Goal: Task Accomplishment & Management: Complete application form

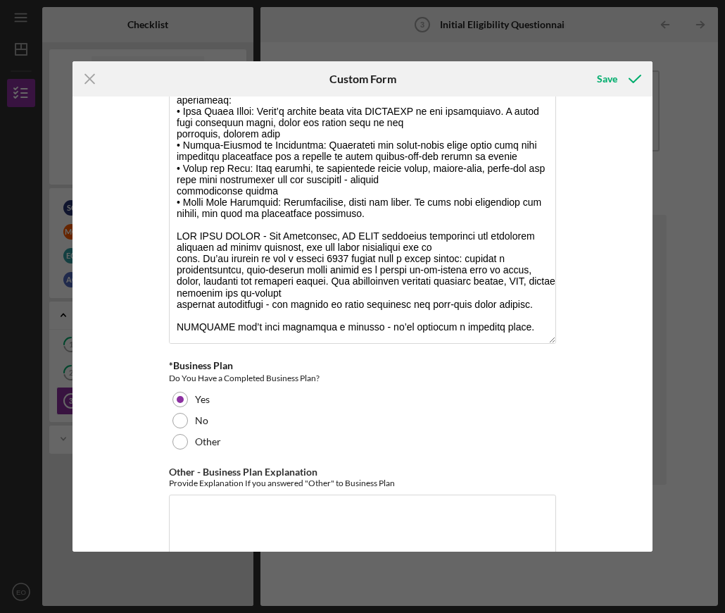
scroll to position [2264, 0]
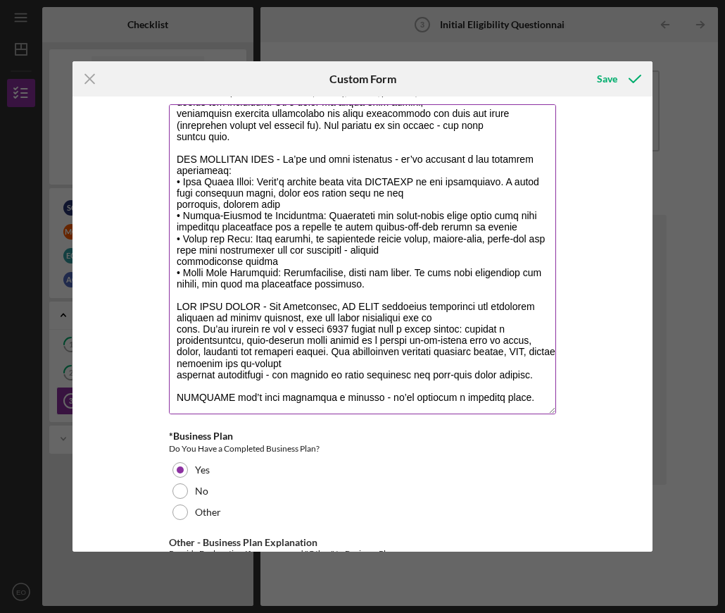
click at [518, 371] on textarea "*Business Description" at bounding box center [362, 259] width 387 height 310
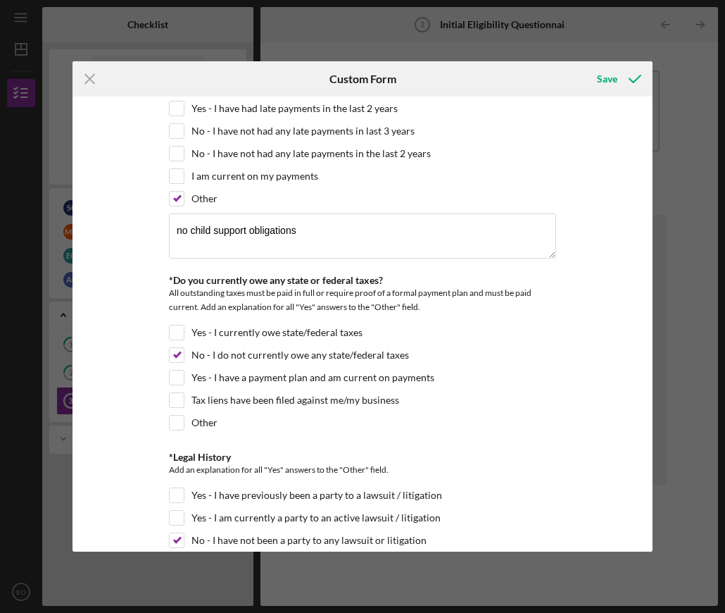
scroll to position [1039, 0]
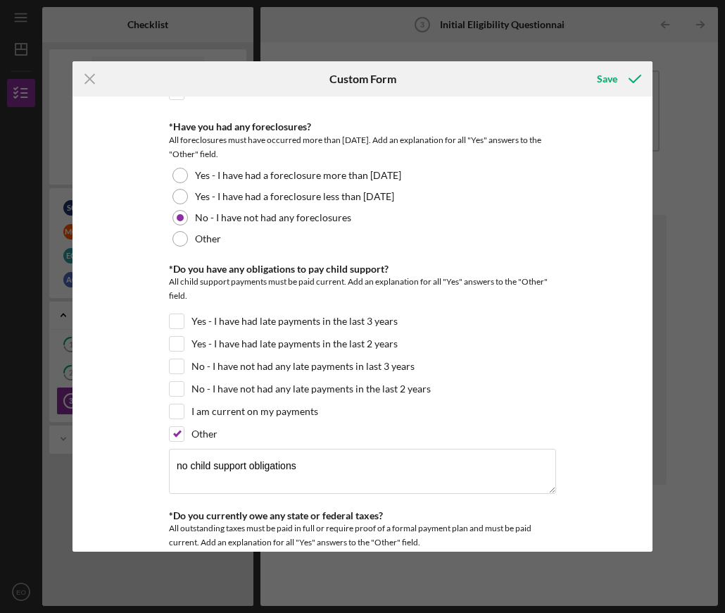
drag, startPoint x: 515, startPoint y: 368, endPoint x: 162, endPoint y: 78, distance: 456.8
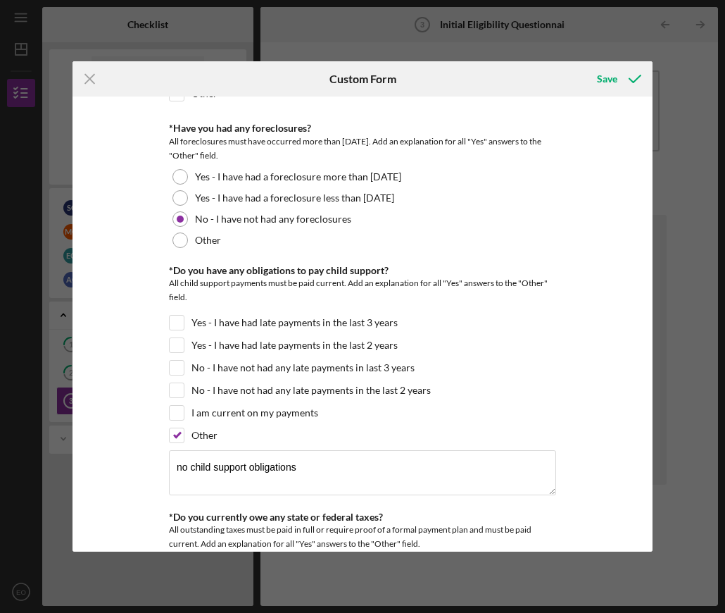
click at [162, 78] on form "Icon/Menu Close Custom Form Save *In which county is your business located? Bus…" at bounding box center [363, 306] width 580 height 490
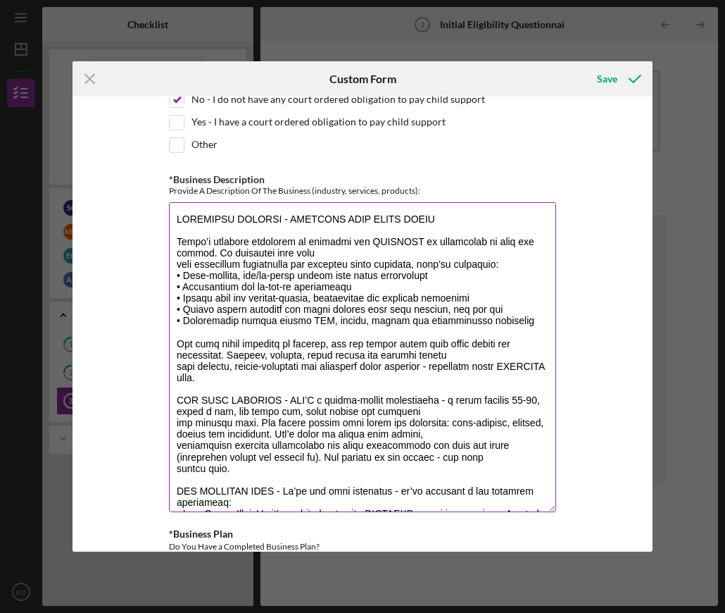
scroll to position [2165, 0]
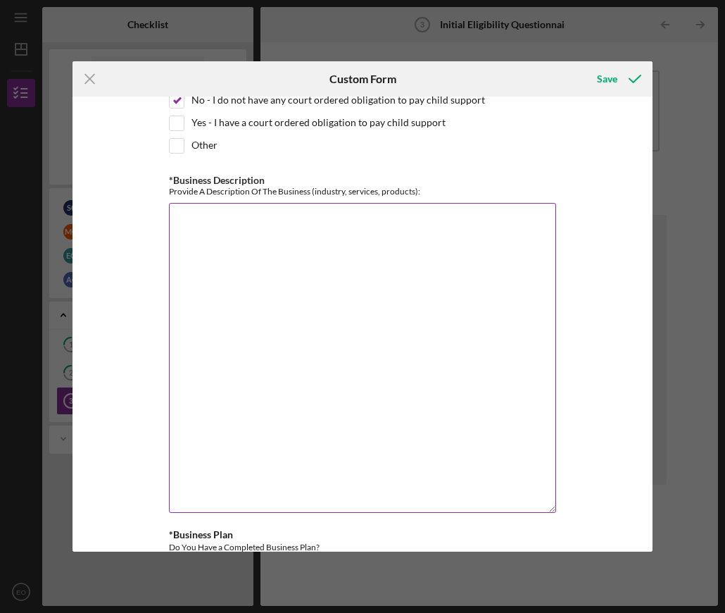
paste textarea "Business Description Qrispers is a MN based, woman owned and lead manufacturer …"
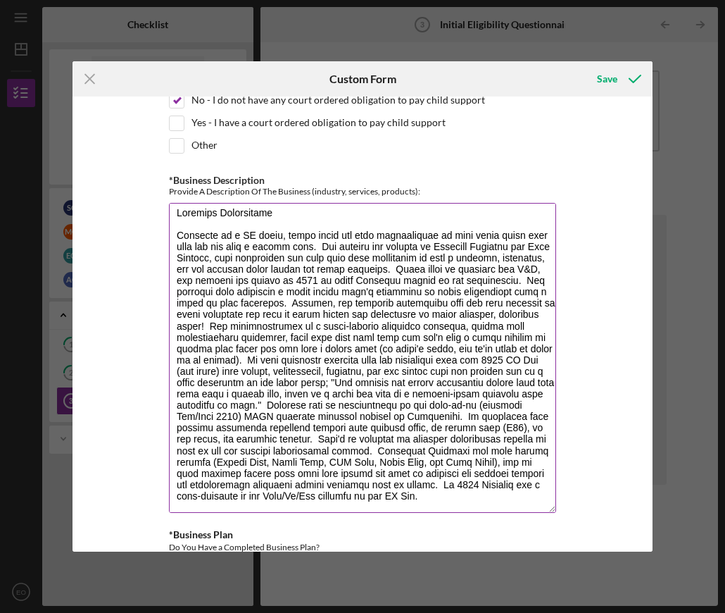
scroll to position [0, 0]
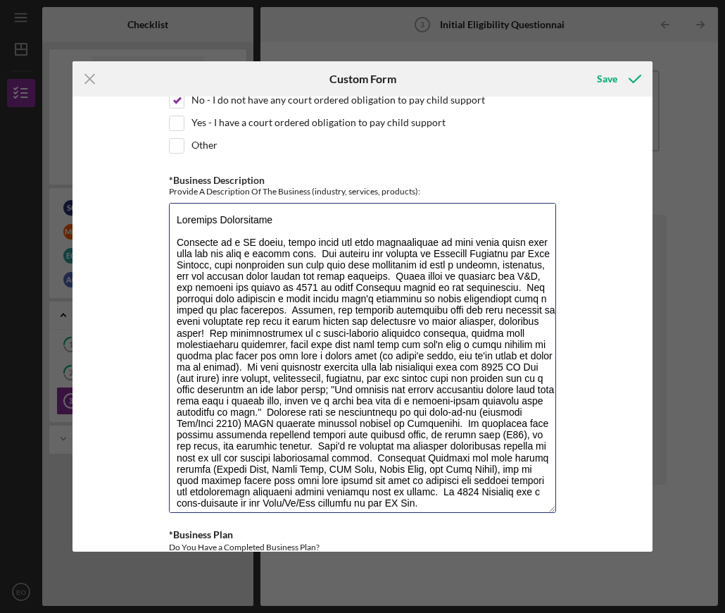
drag, startPoint x: 285, startPoint y: 200, endPoint x: 142, endPoint y: 180, distance: 145.1
click at [142, 180] on div "*In which county is your business located? Business Address must be located wit…" at bounding box center [363, 323] width 580 height 455
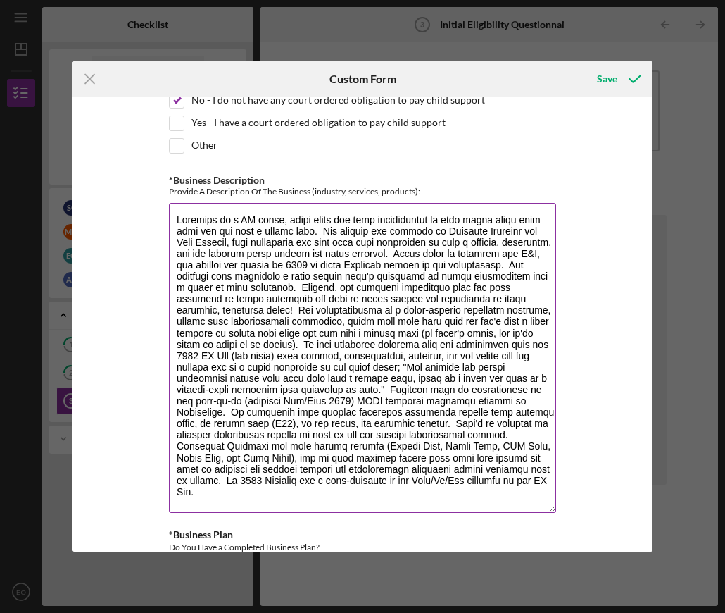
drag, startPoint x: 210, startPoint y: 201, endPoint x: 182, endPoint y: 202, distance: 28.2
click at [182, 203] on textarea "*Business Description" at bounding box center [362, 358] width 387 height 310
click at [259, 203] on textarea "*Business Description" at bounding box center [362, 358] width 387 height 310
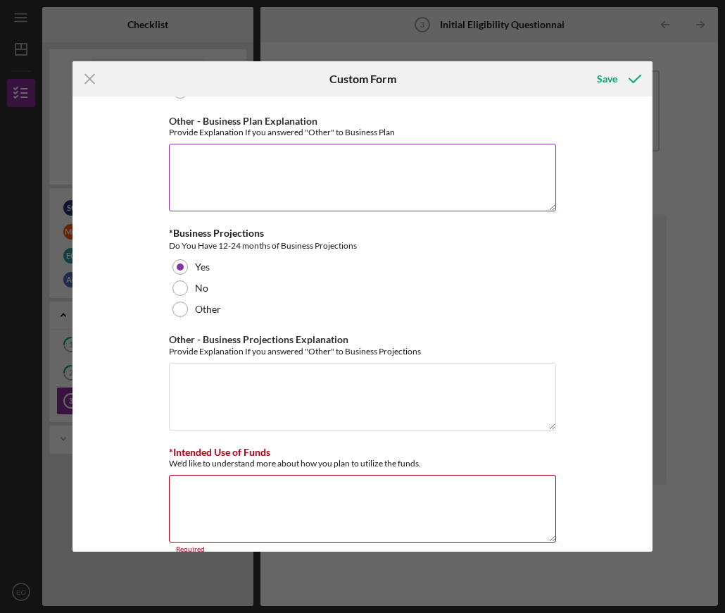
scroll to position [2687, 0]
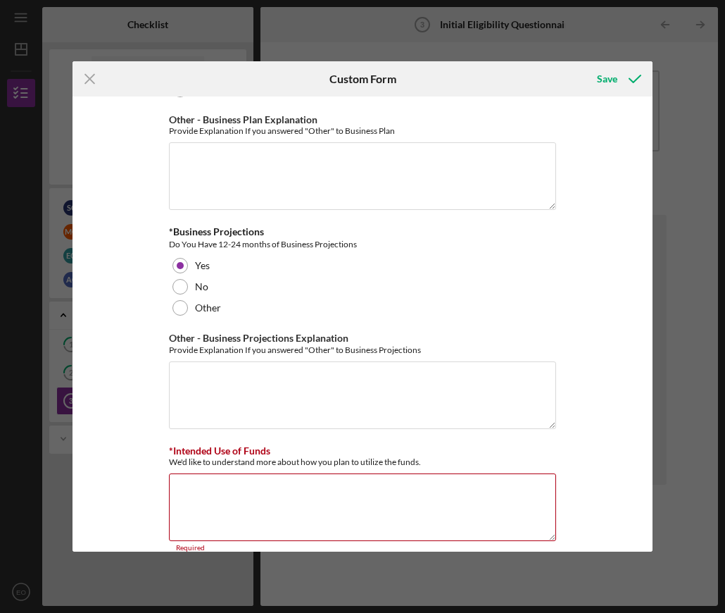
type textarea "QRISPERS is a [US_STATE] based, woman owned and lead manufacturer of beef jerky…"
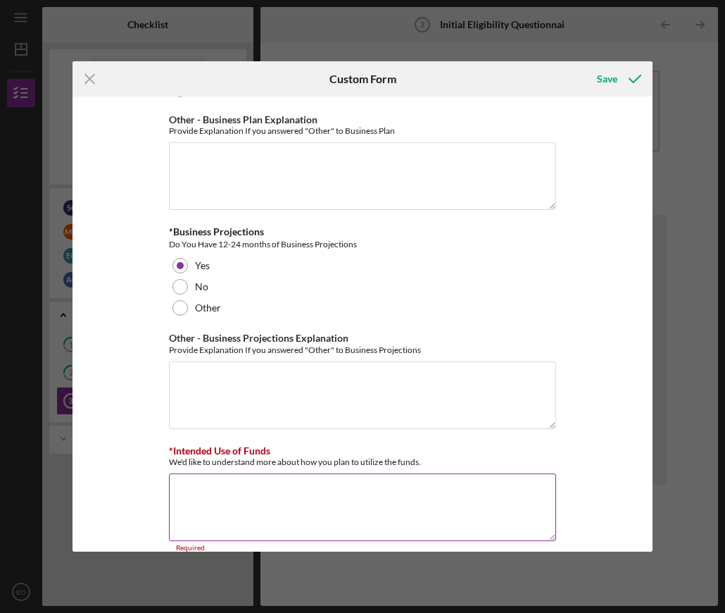
paste textarea "The line of credit from Women Ventures would be used as a back-up source of wor…"
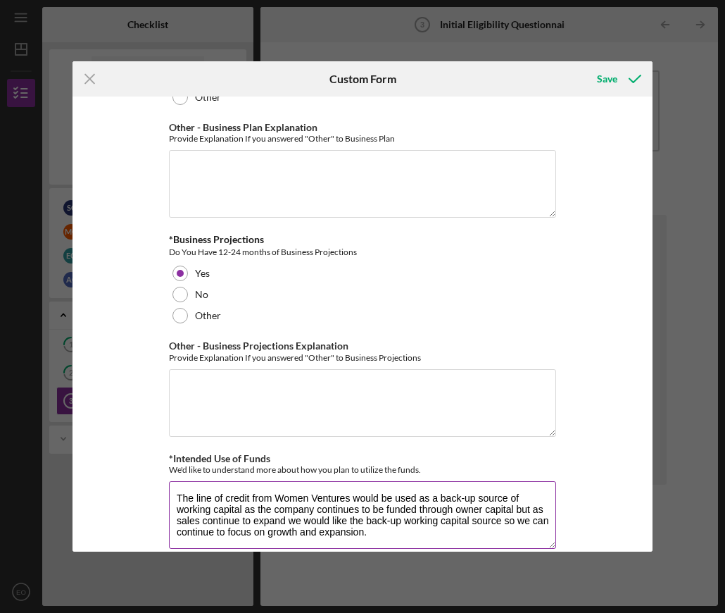
scroll to position [2678, 0]
click at [400, 508] on textarea "The line of credit from Women Ventures would be used as a back-up source of wor…" at bounding box center [362, 516] width 387 height 68
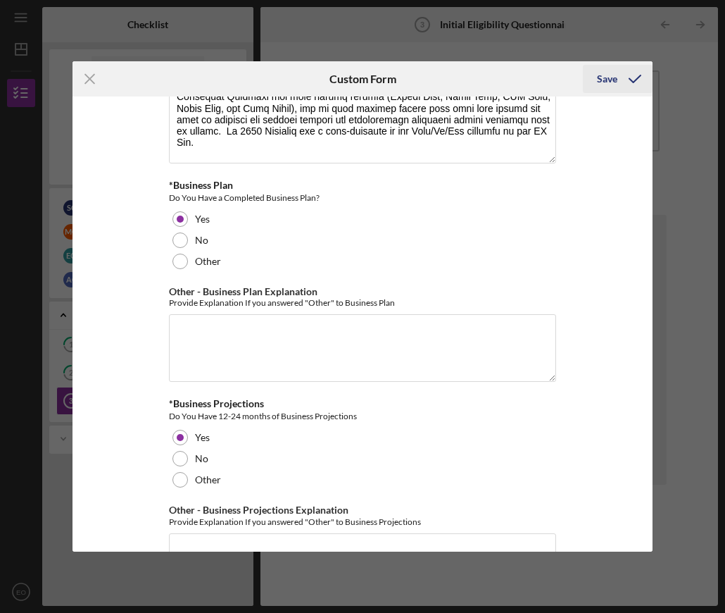
scroll to position [2467, 0]
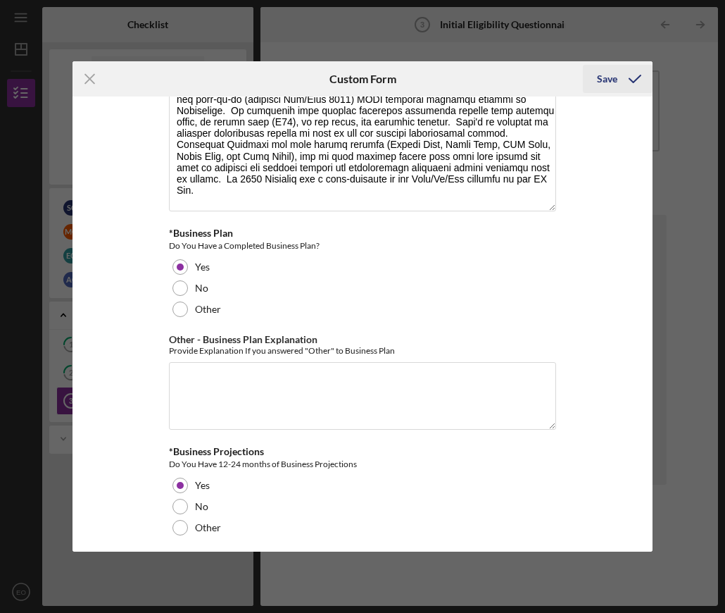
type textarea "The line of credit from Women Ventures would be used as a back-up source of wor…"
click at [608, 78] on div "Save" at bounding box center [607, 79] width 20 height 28
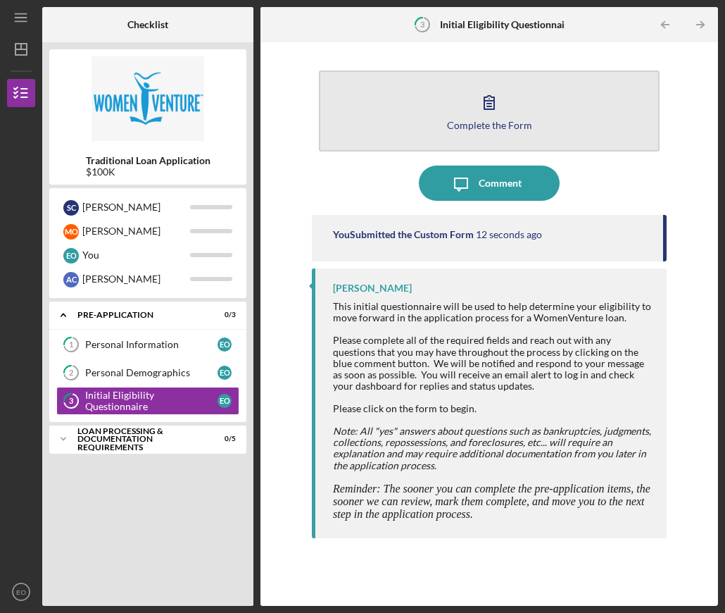
click at [513, 113] on button "Complete the Form Form" at bounding box center [489, 110] width 341 height 81
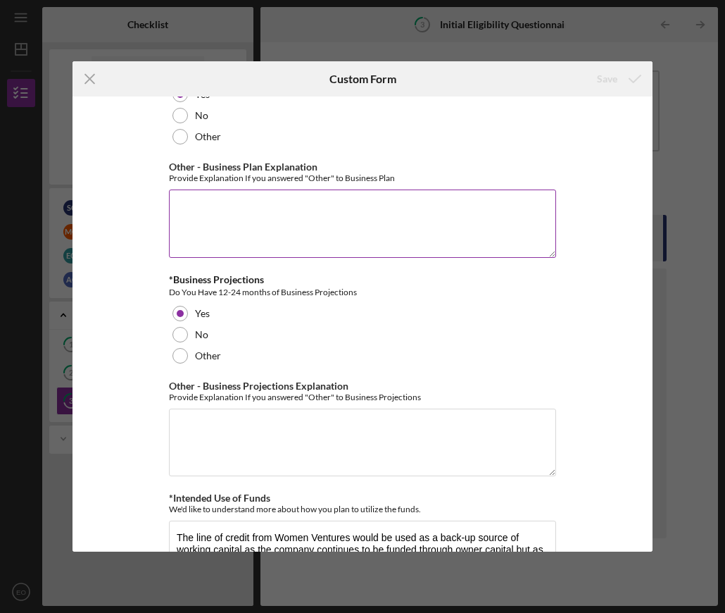
scroll to position [2437, 0]
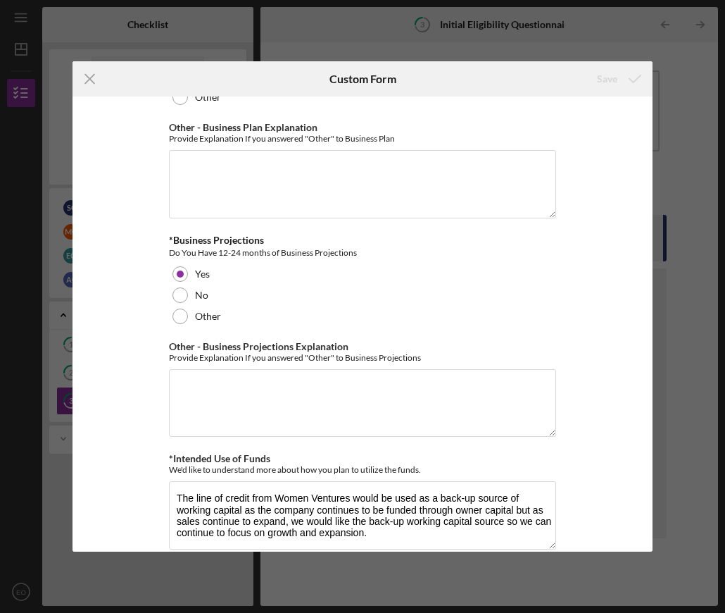
click at [585, 156] on div "*In which county is your business located? Business Address must be located wit…" at bounding box center [363, 323] width 580 height 455
click at [89, 79] on line at bounding box center [89, 79] width 9 height 9
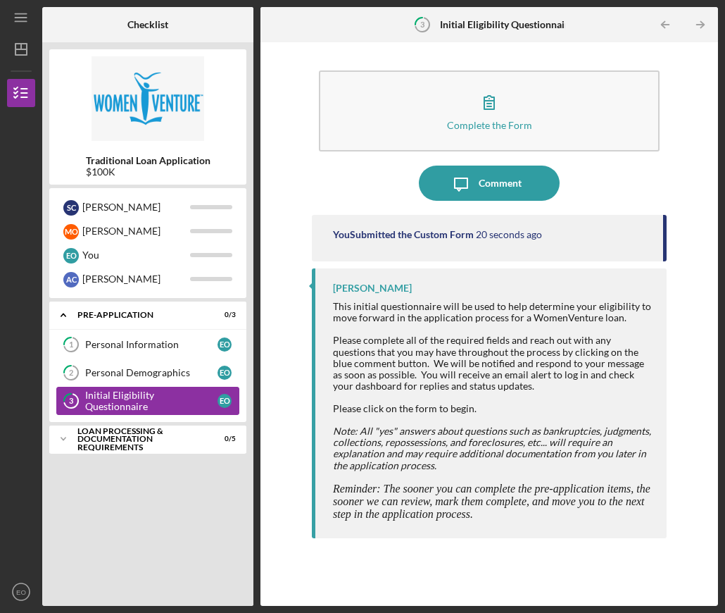
click at [147, 401] on div "Initial Eligibility Questionnaire" at bounding box center [151, 400] width 132 height 23
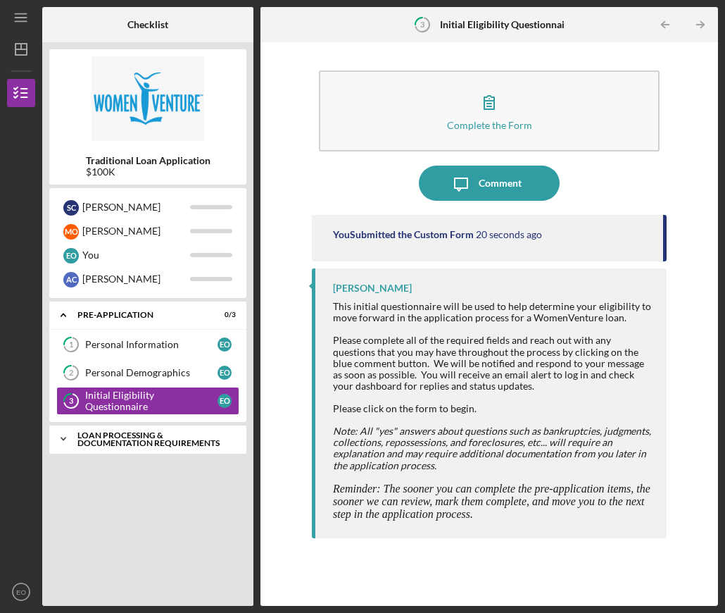
click at [142, 443] on div "Loan Processing & Documentation Requirements" at bounding box center [152, 439] width 151 height 16
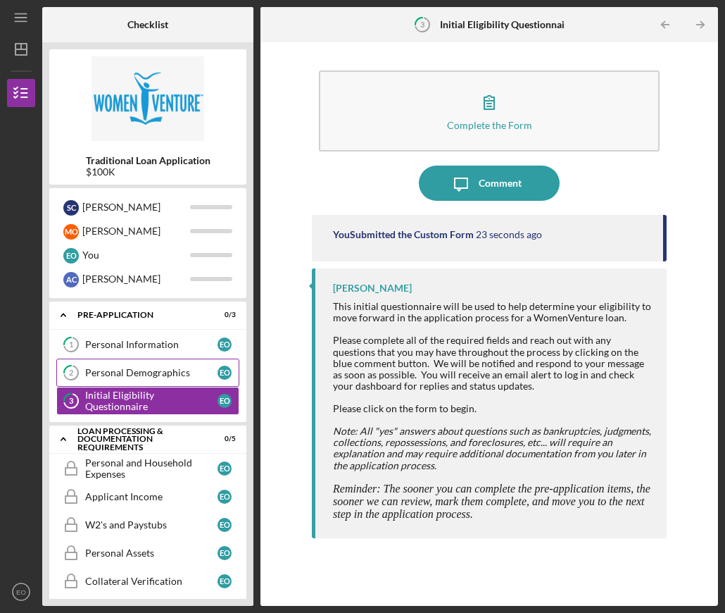
click at [151, 373] on div "Personal Demographics" at bounding box center [151, 372] width 132 height 11
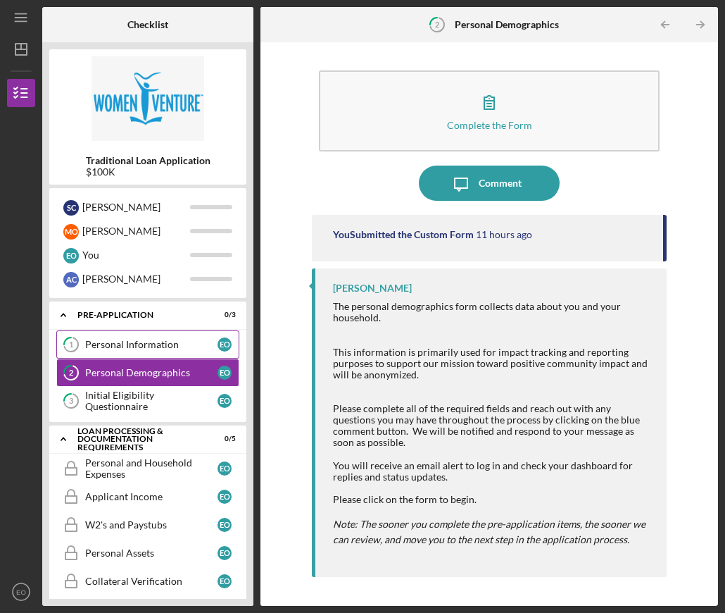
click at [156, 339] on div "Personal Information" at bounding box center [151, 344] width 132 height 11
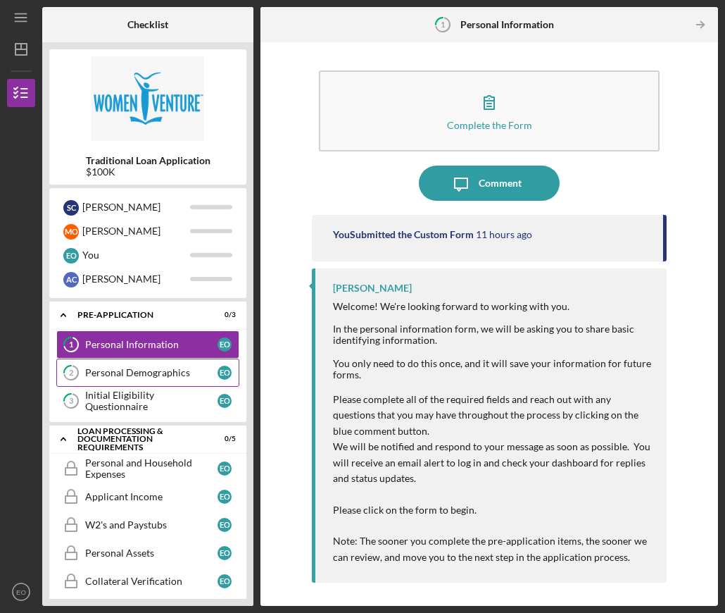
click at [153, 368] on div "Personal Demographics" at bounding box center [151, 372] width 132 height 11
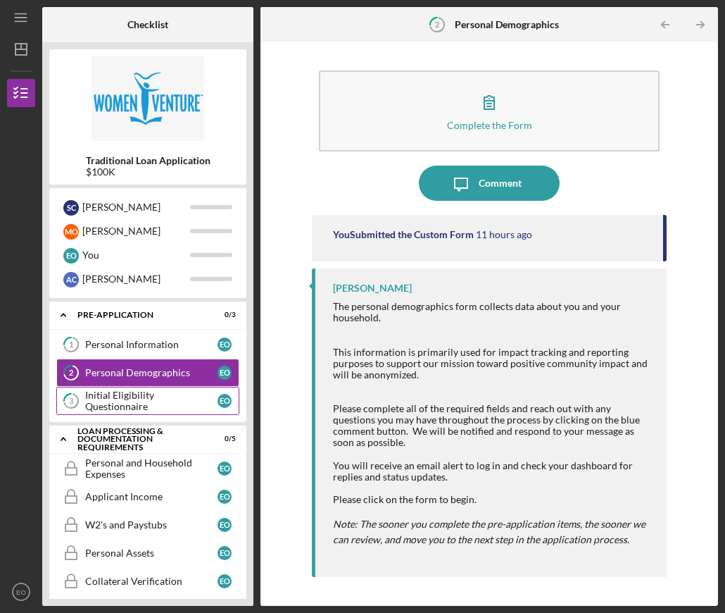
click at [145, 408] on link "3 Initial Eligibility Questionnaire E O" at bounding box center [147, 401] width 183 height 28
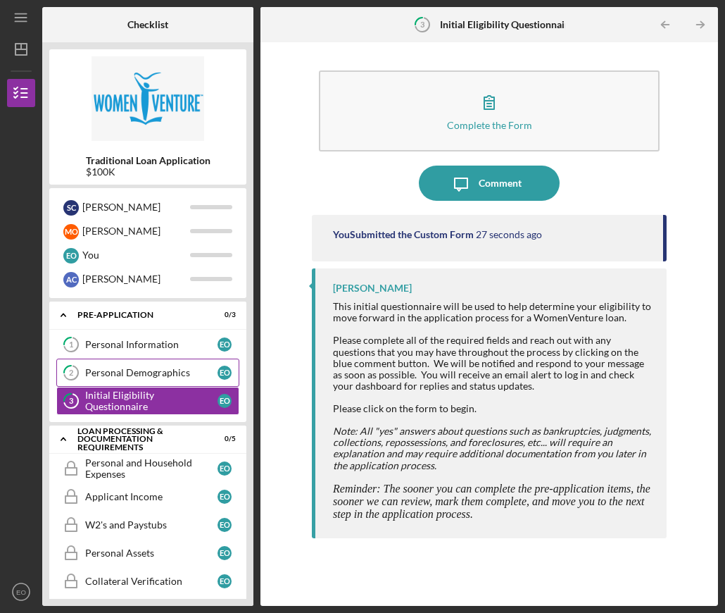
click at [145, 385] on link "2 Personal Demographics E O" at bounding box center [147, 372] width 183 height 28
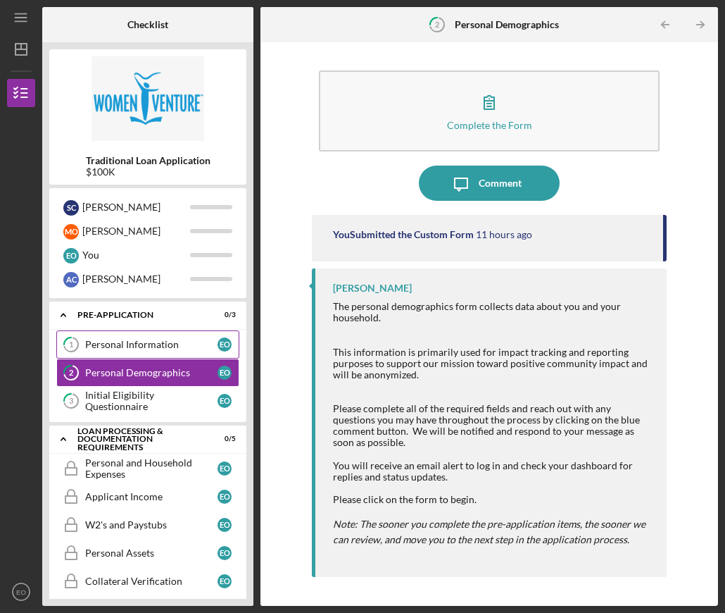
click at [151, 337] on link "1 Personal Information E O" at bounding box center [147, 344] width 183 height 28
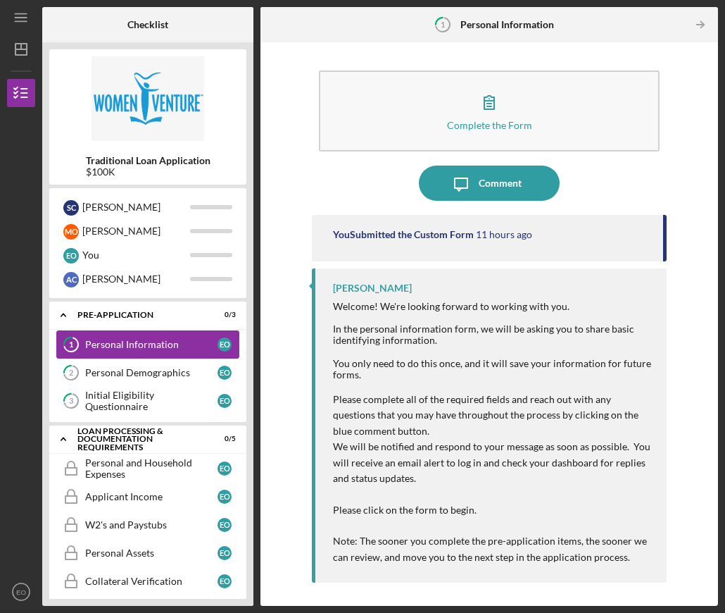
scroll to position [6, 0]
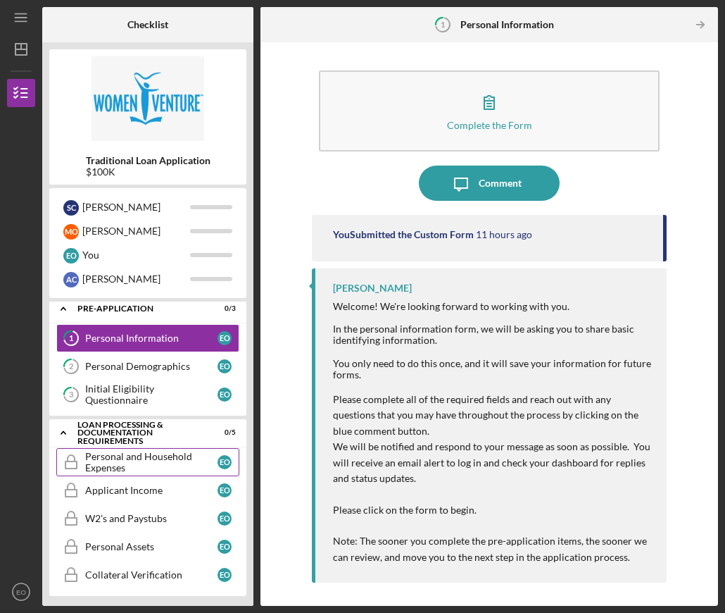
click at [149, 460] on div "Personal and Household Expenses" at bounding box center [151, 462] width 132 height 23
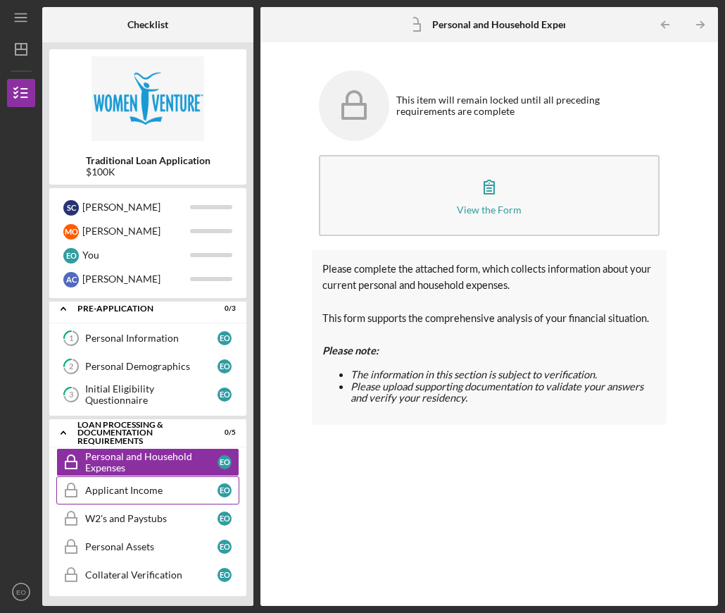
click at [124, 489] on div "Applicant Income" at bounding box center [151, 490] width 132 height 11
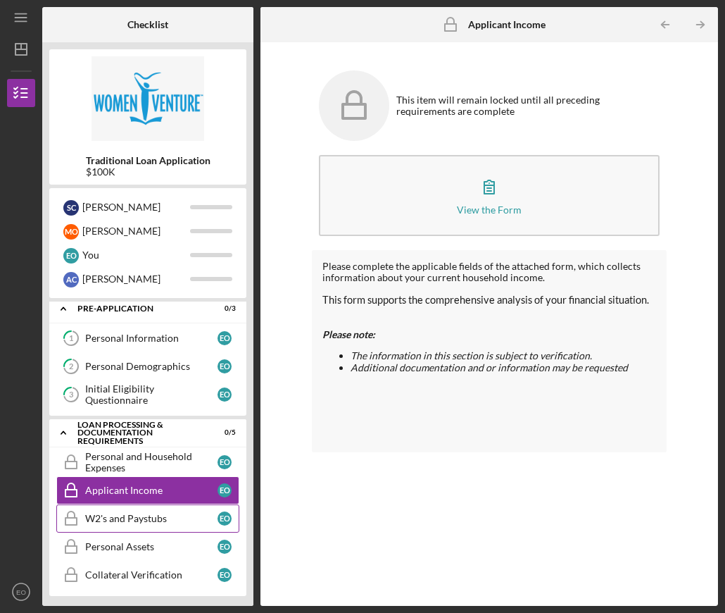
click at [124, 513] on div "W2's and Paystubs" at bounding box center [151, 518] width 132 height 11
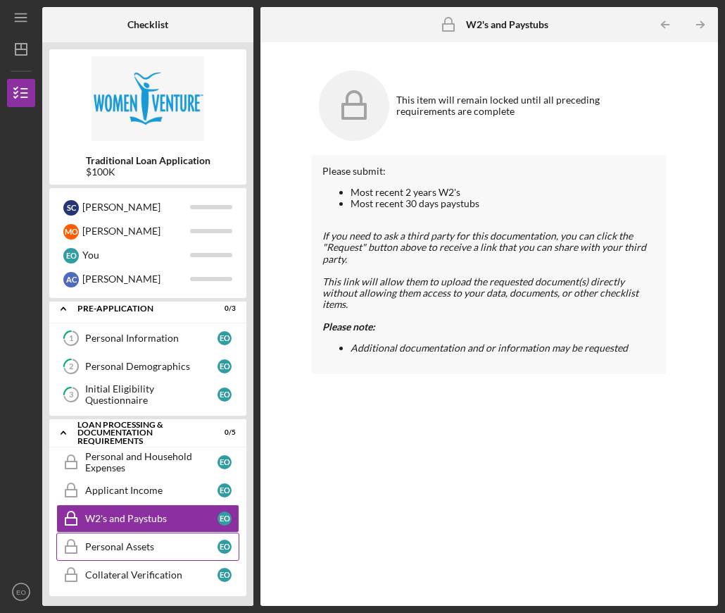
click at [120, 535] on link "Personal Assets Personal Assets E O" at bounding box center [147, 546] width 183 height 28
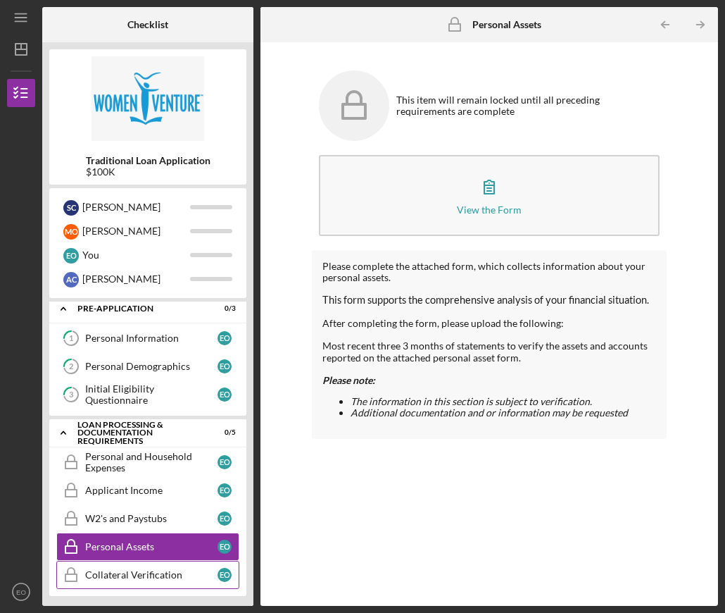
click at [115, 561] on link "Collateral Verification Collateral Verification E O" at bounding box center [147, 575] width 183 height 28
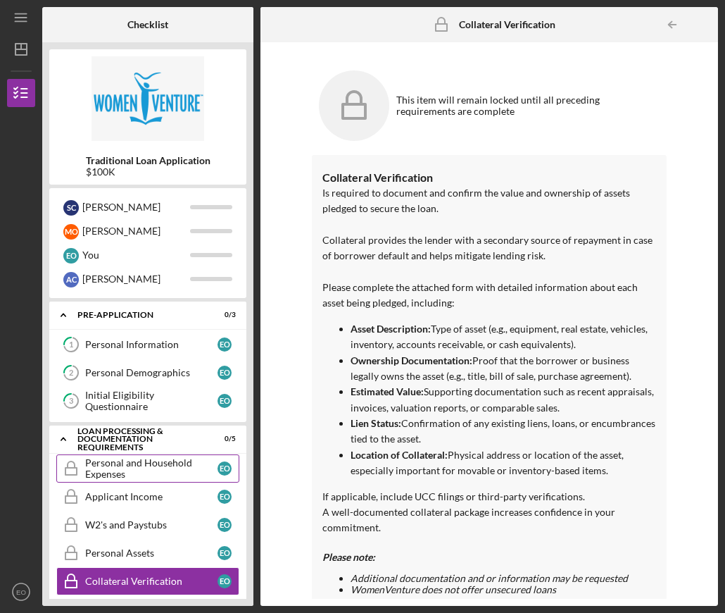
click at [125, 461] on div "Personal and Household Expenses" at bounding box center [151, 468] width 132 height 23
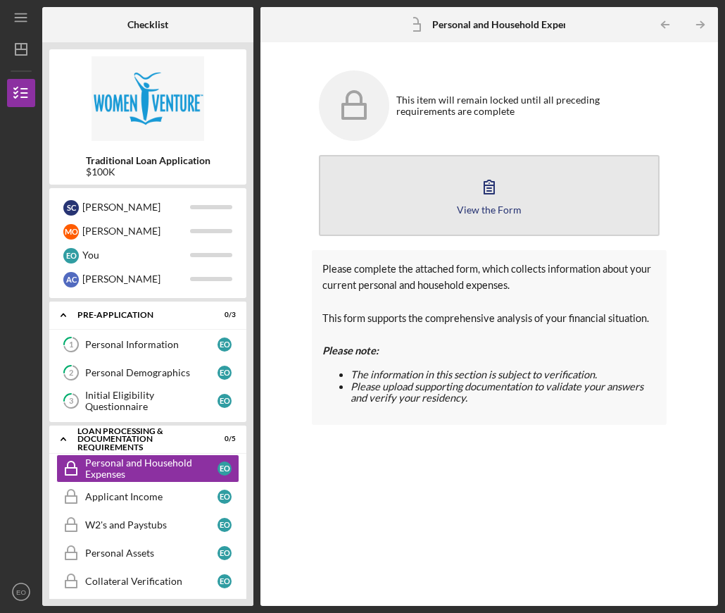
click at [477, 192] on icon "button" at bounding box center [489, 186] width 35 height 35
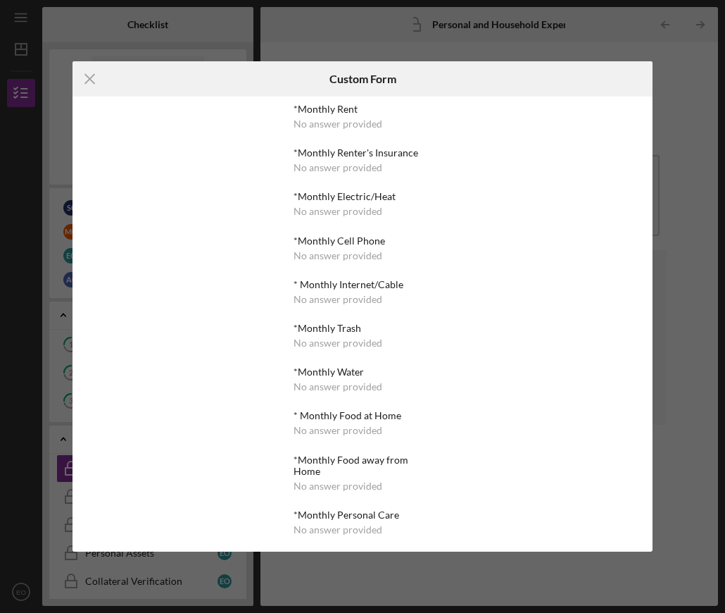
click at [345, 305] on div "*Monthly Rent No answer provided *Monthly Renter's Insurance No answer provided…" at bounding box center [362, 556] width 137 height 904
drag, startPoint x: 341, startPoint y: 251, endPoint x: 337, endPoint y: 206, distance: 44.5
click at [341, 248] on div "*Monthly Cell Phone No answer provided" at bounding box center [362, 248] width 137 height 26
click at [323, 169] on div "No answer provided" at bounding box center [338, 167] width 89 height 11
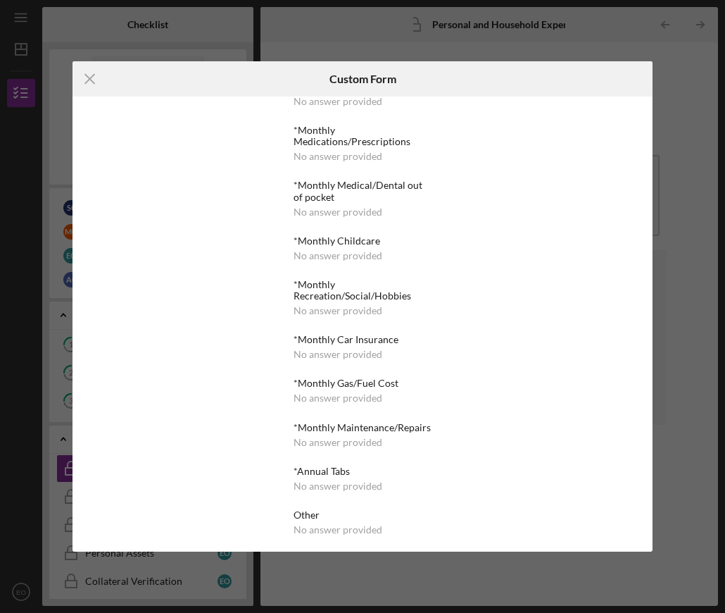
scroll to position [487, 0]
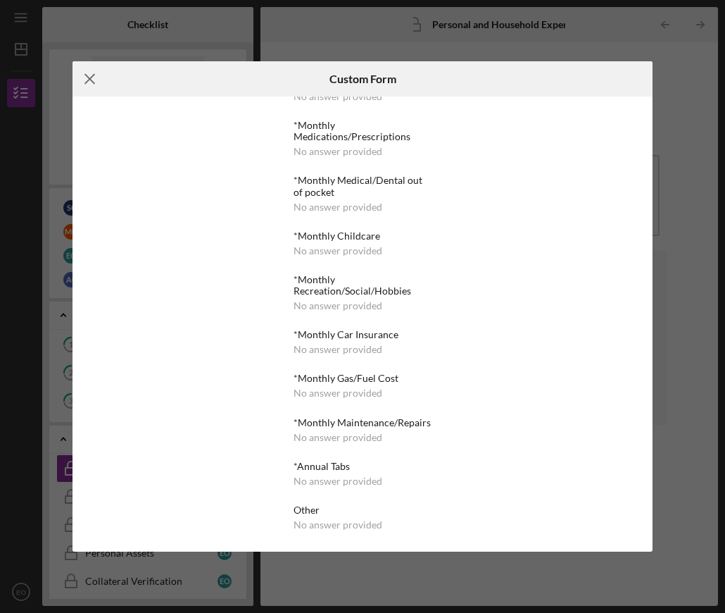
click at [87, 79] on icon "Icon/Menu Close" at bounding box center [90, 78] width 35 height 35
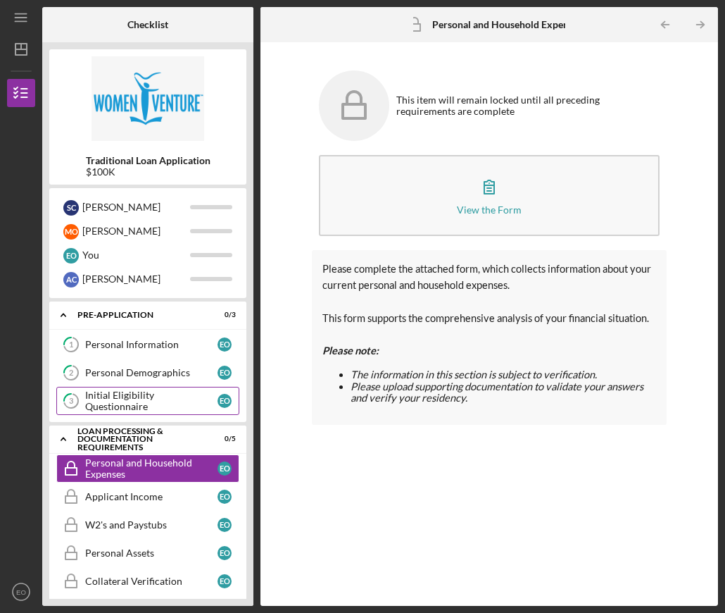
click at [73, 401] on tspan "3" at bounding box center [71, 400] width 4 height 9
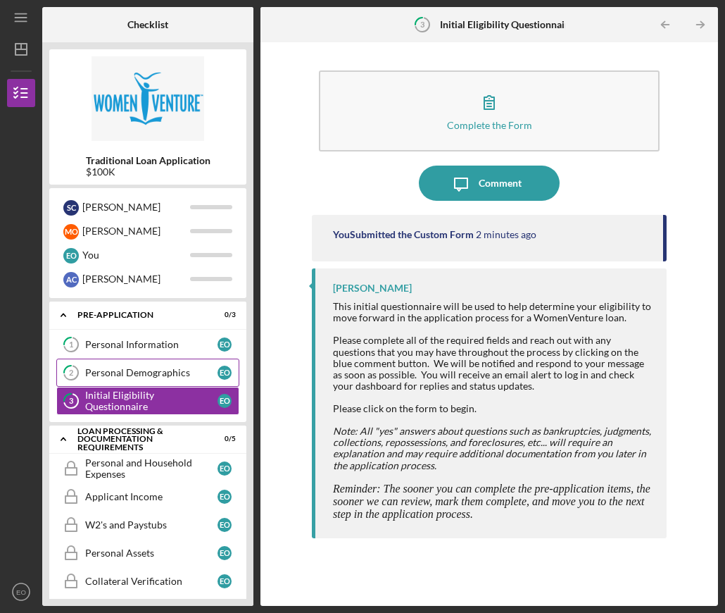
click at [76, 373] on icon "2" at bounding box center [71, 372] width 35 height 35
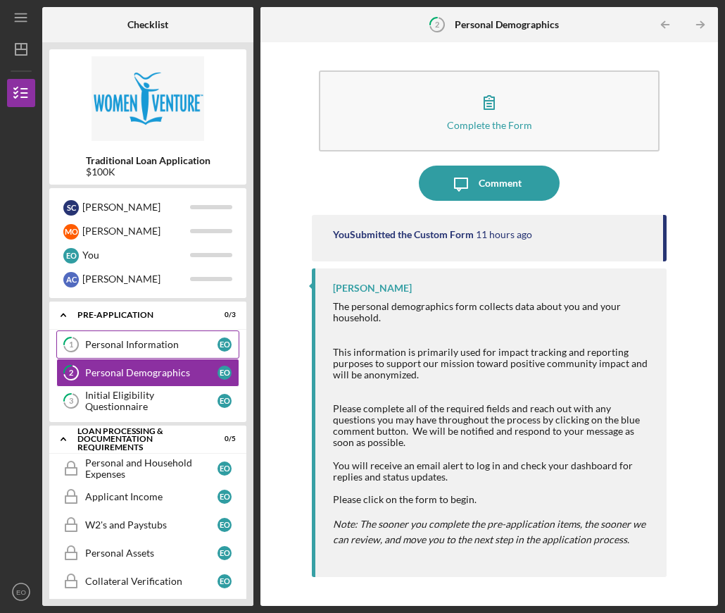
click at [75, 339] on icon at bounding box center [71, 345] width 14 height 14
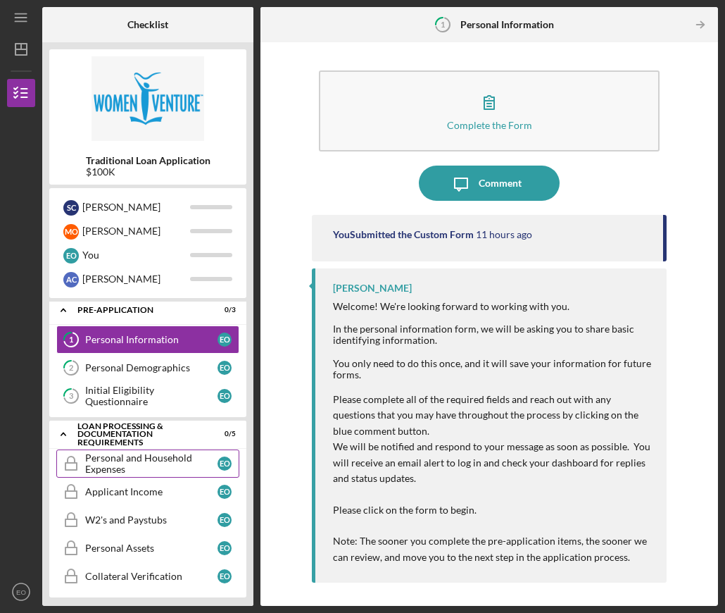
scroll to position [6, 0]
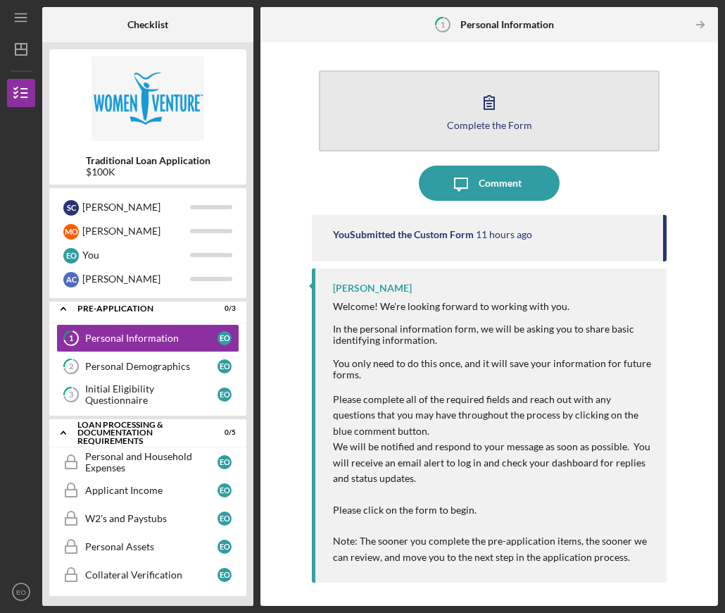
click at [487, 106] on icon "button" at bounding box center [489, 102] width 35 height 35
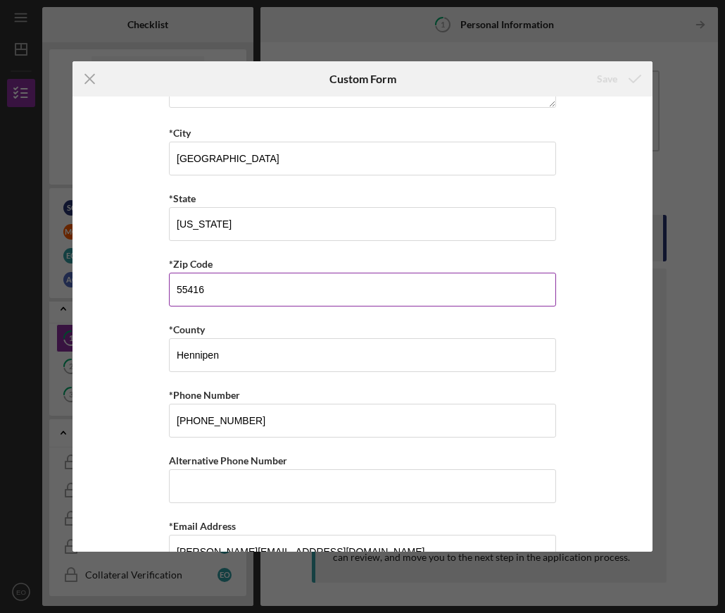
scroll to position [376, 0]
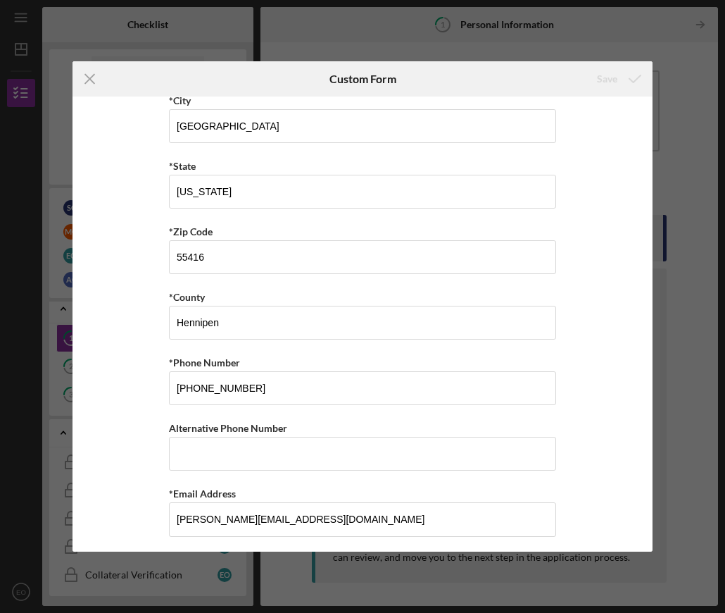
click at [70, 78] on div "Icon/Menu Close Custom Form Save *First Name [PERSON_NAME] Middle Name M *Last …" at bounding box center [362, 306] width 725 height 613
click at [76, 79] on icon "Icon/Menu Close" at bounding box center [90, 78] width 35 height 35
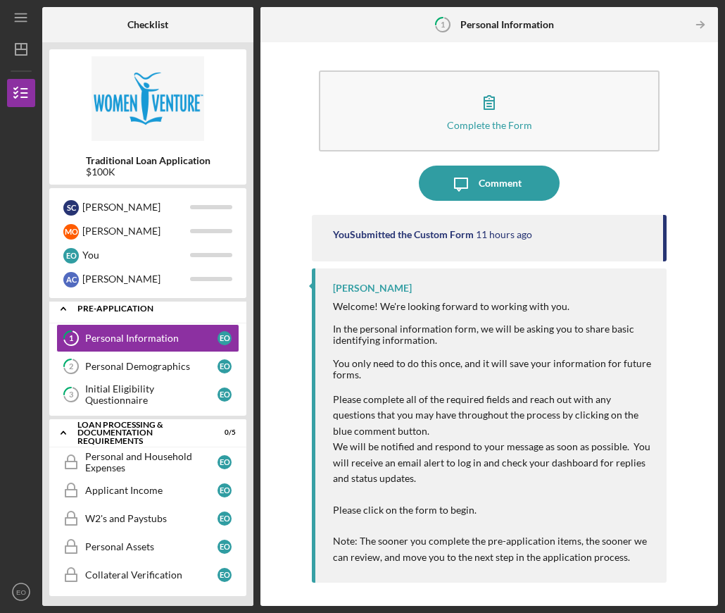
click at [67, 307] on icon "Icon/Expander" at bounding box center [63, 308] width 28 height 28
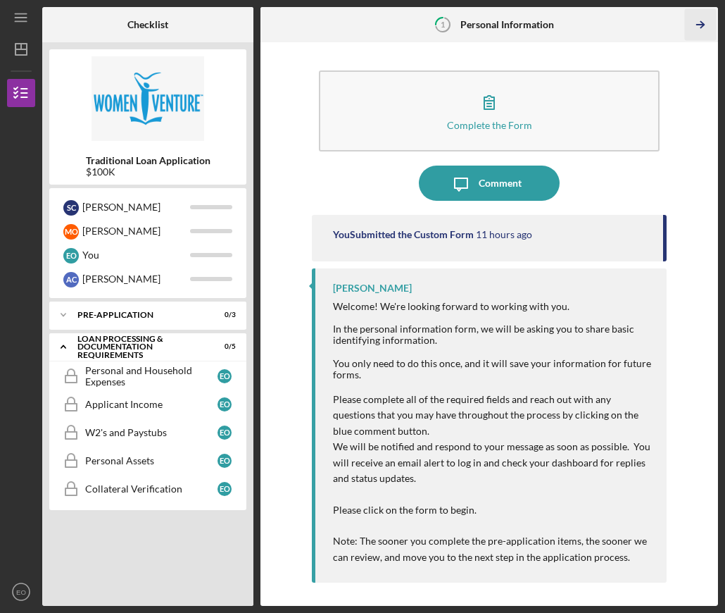
click at [711, 20] on icon "Icon/Table Pagination Arrow" at bounding box center [701, 25] width 32 height 32
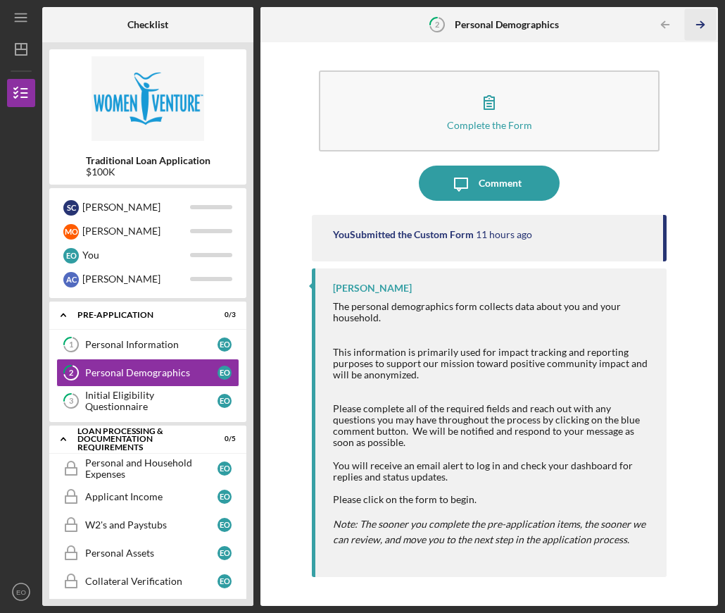
click at [709, 20] on icon "Icon/Table Pagination Arrow" at bounding box center [701, 25] width 32 height 32
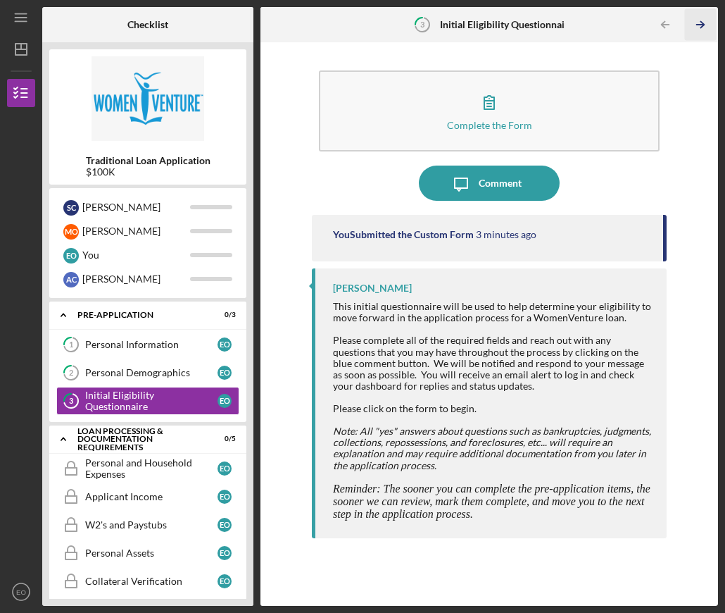
click at [709, 20] on icon "Icon/Table Pagination Arrow" at bounding box center [701, 25] width 32 height 32
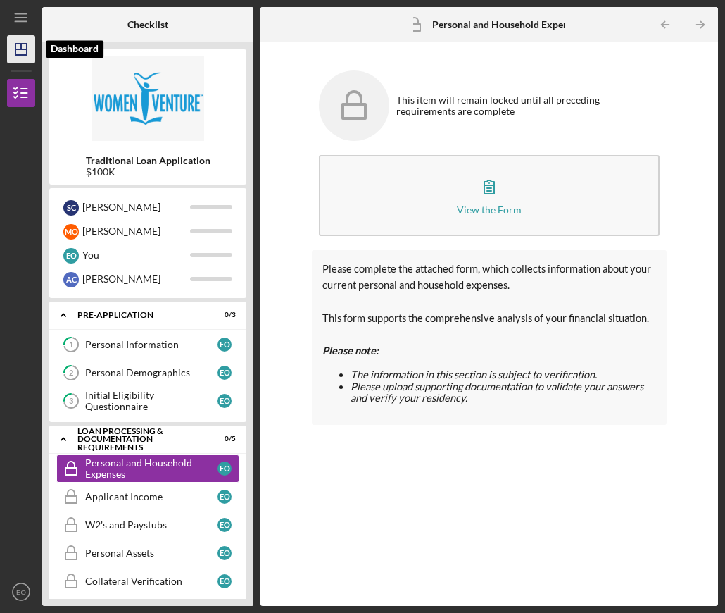
click at [24, 37] on icon "Icon/Dashboard" at bounding box center [21, 49] width 35 height 35
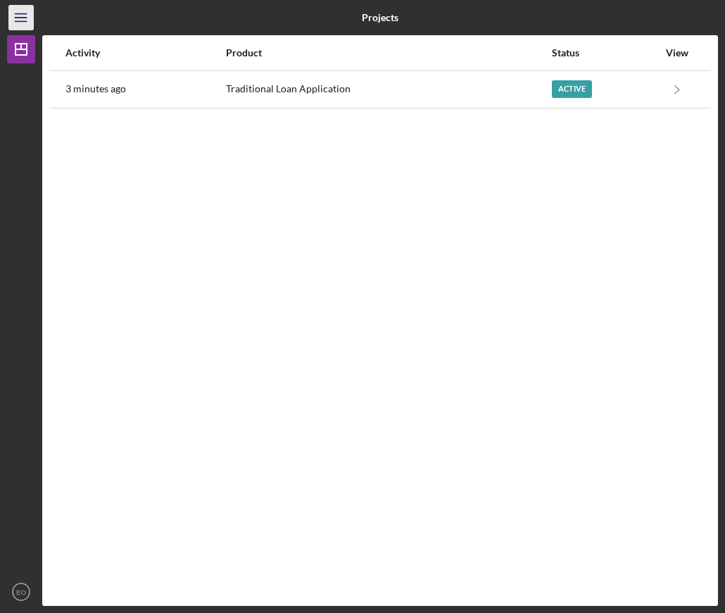
click at [25, 21] on line "button" at bounding box center [20, 21] width 11 height 0
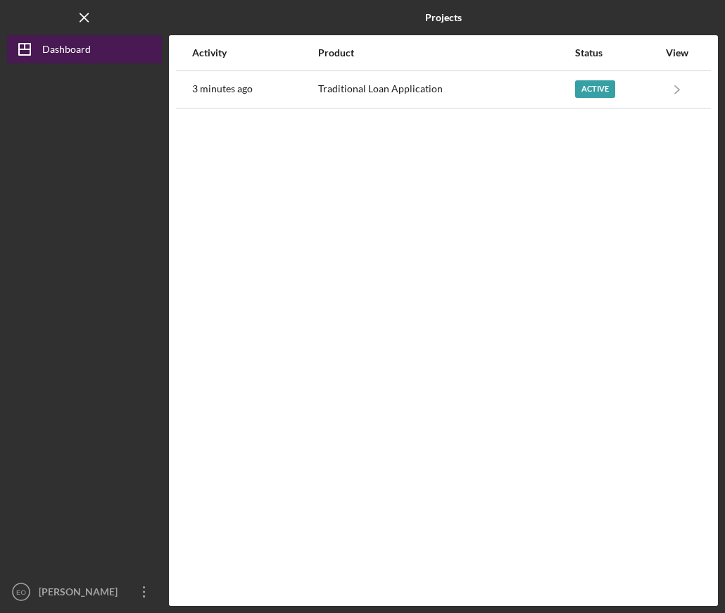
click at [19, 47] on polygon "button" at bounding box center [24, 49] width 11 height 11
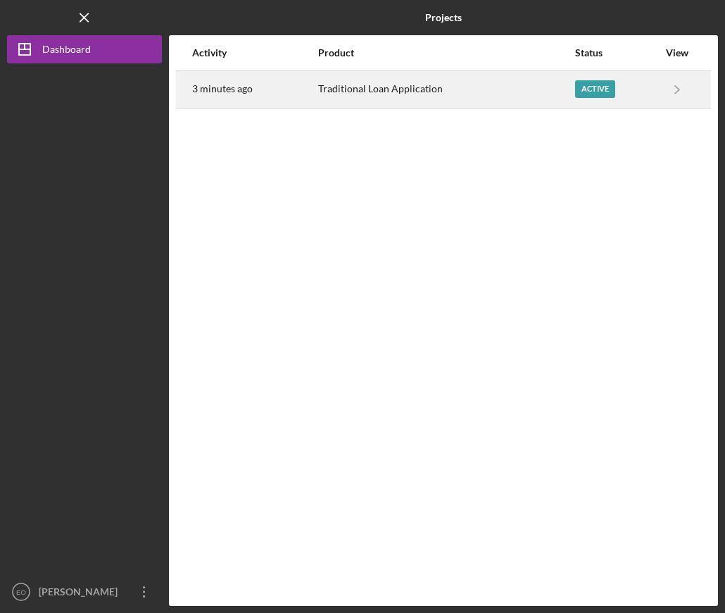
click at [423, 89] on div "Traditional Loan Application" at bounding box center [446, 89] width 256 height 35
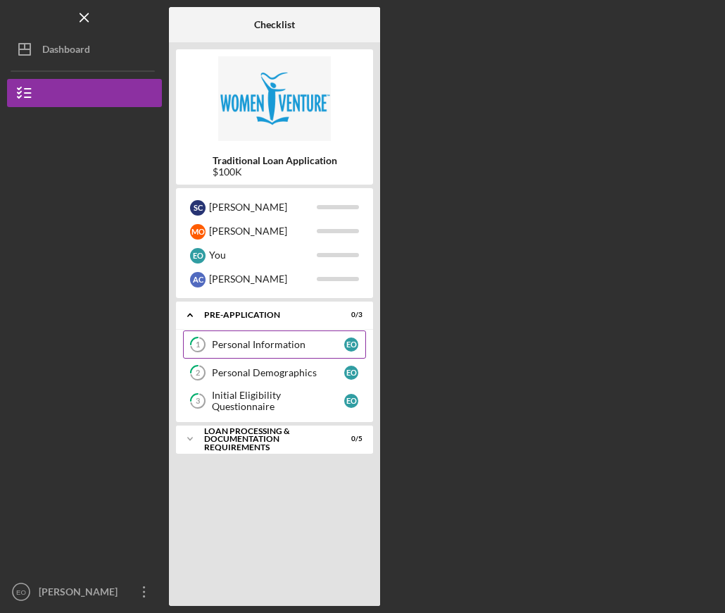
click at [296, 335] on link "1 Personal Information E O" at bounding box center [274, 344] width 183 height 28
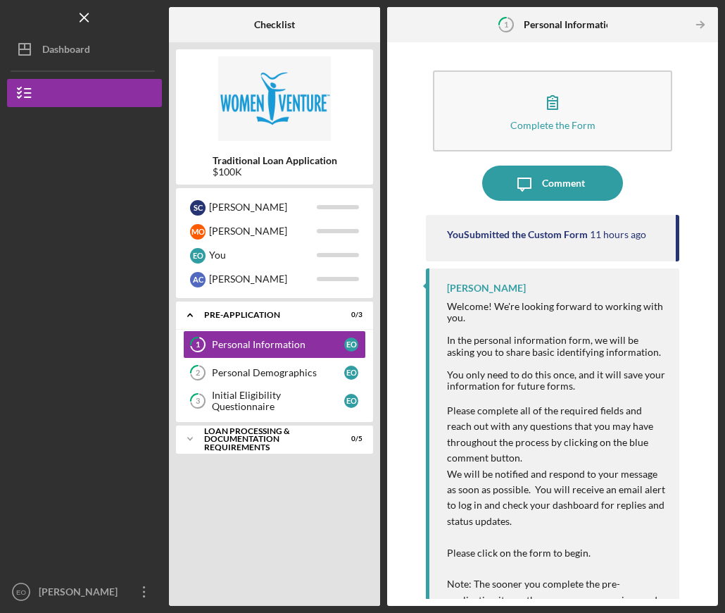
scroll to position [58, 0]
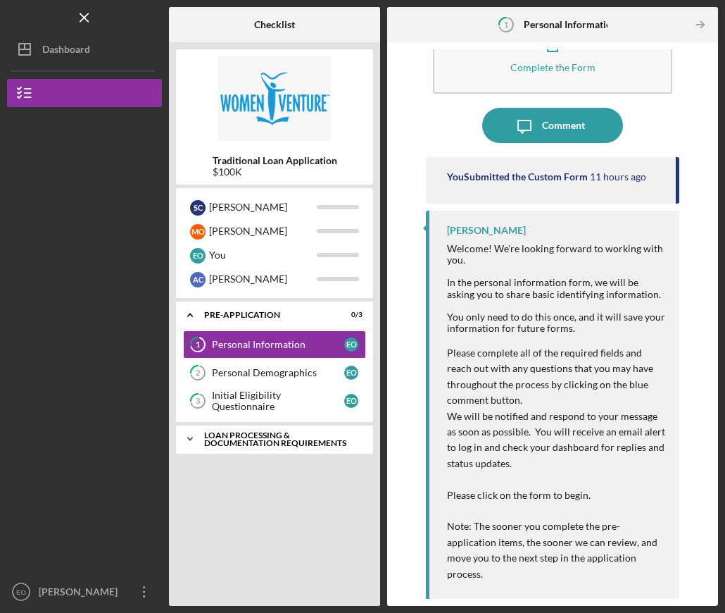
click at [228, 437] on div "Loan Processing & Documentation Requirements" at bounding box center [279, 439] width 151 height 16
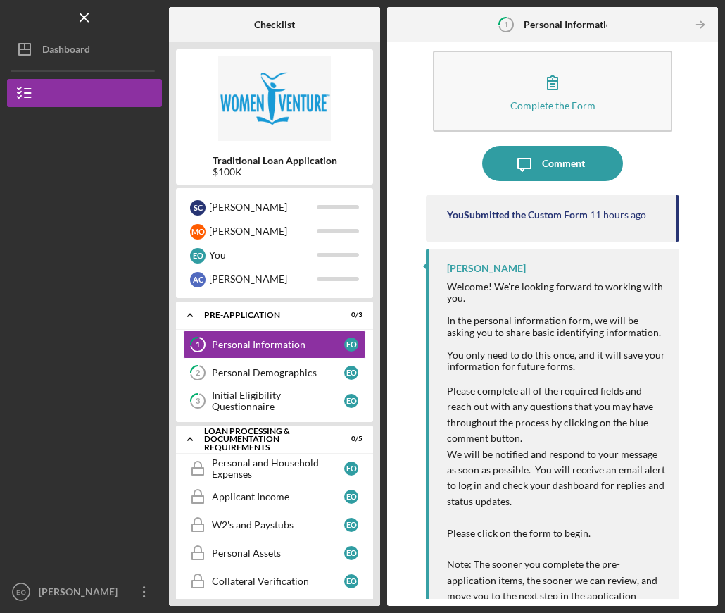
scroll to position [0, 0]
